Goal: Task Accomplishment & Management: Manage account settings

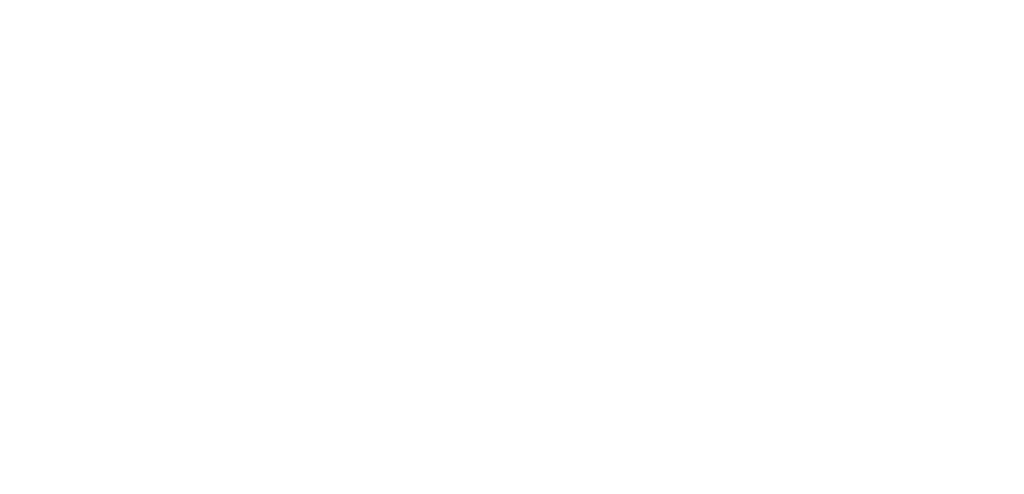
select select "message"
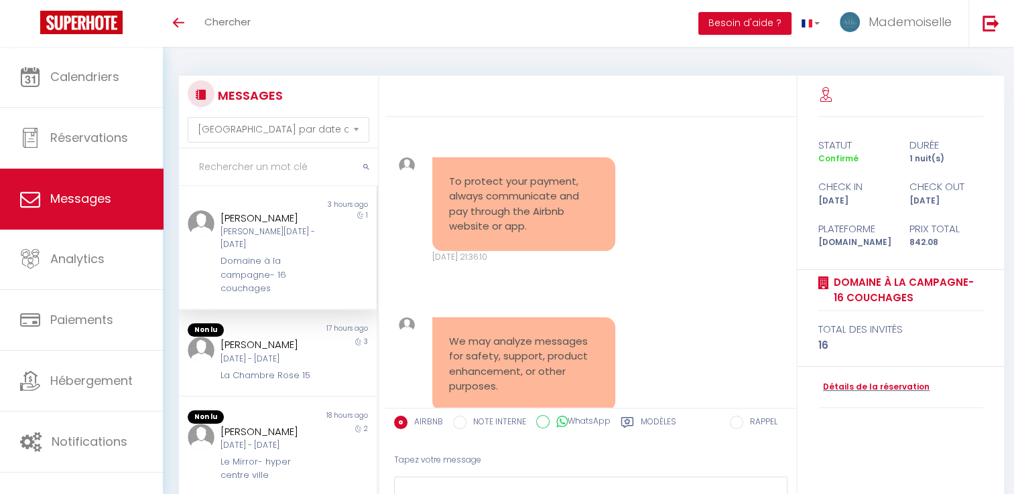
scroll to position [2093, 0]
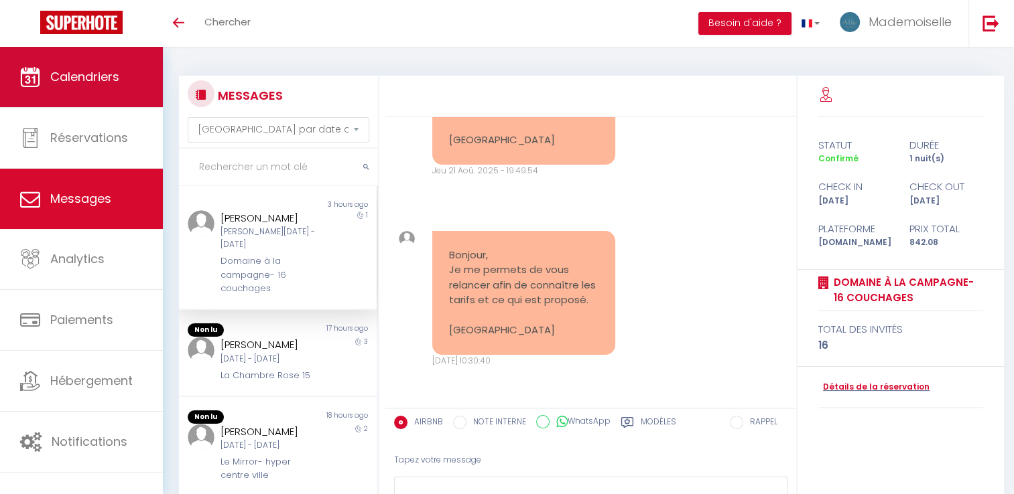
click at [80, 88] on link "Calendriers" at bounding box center [81, 77] width 163 height 60
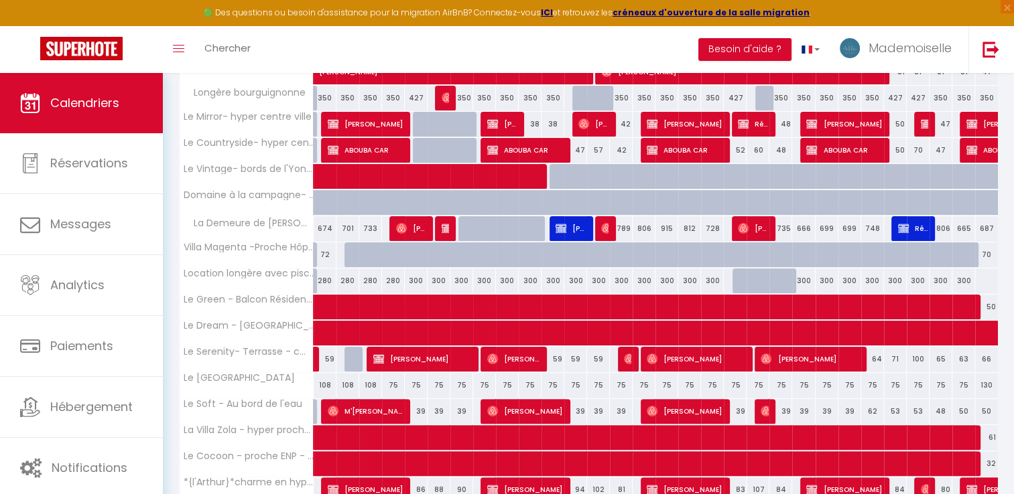
scroll to position [268, 0]
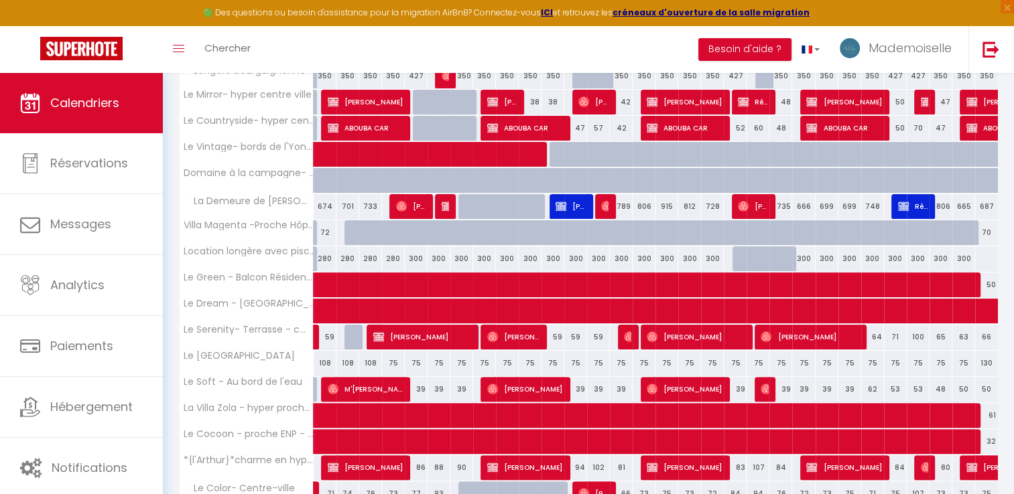
click at [590, 385] on div "39" at bounding box center [598, 389] width 23 height 25
type input "39"
type input "[DATE]"
type input "Dim 14 Septembre 2025"
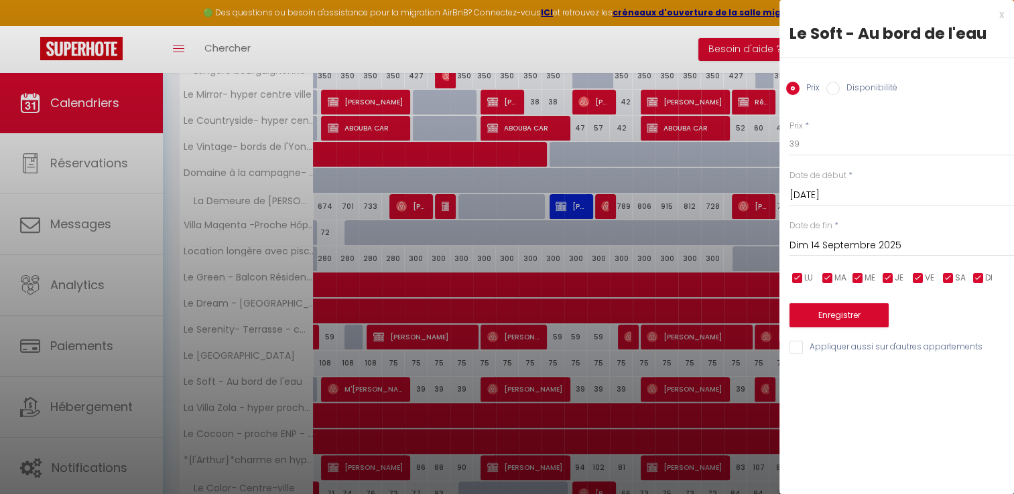
drag, startPoint x: 733, startPoint y: 85, endPoint x: 740, endPoint y: 182, distance: 97.4
click at [740, 92] on div at bounding box center [507, 247] width 1014 height 494
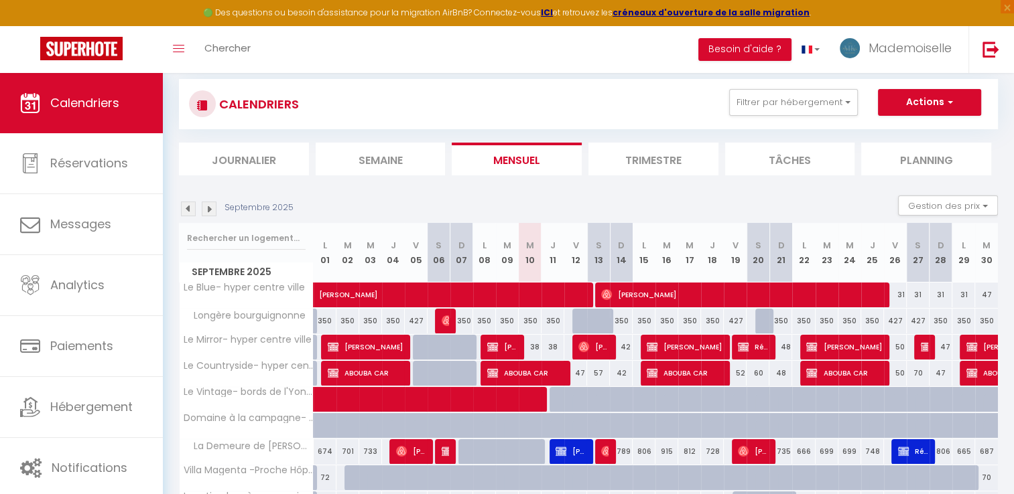
scroll to position [0, 0]
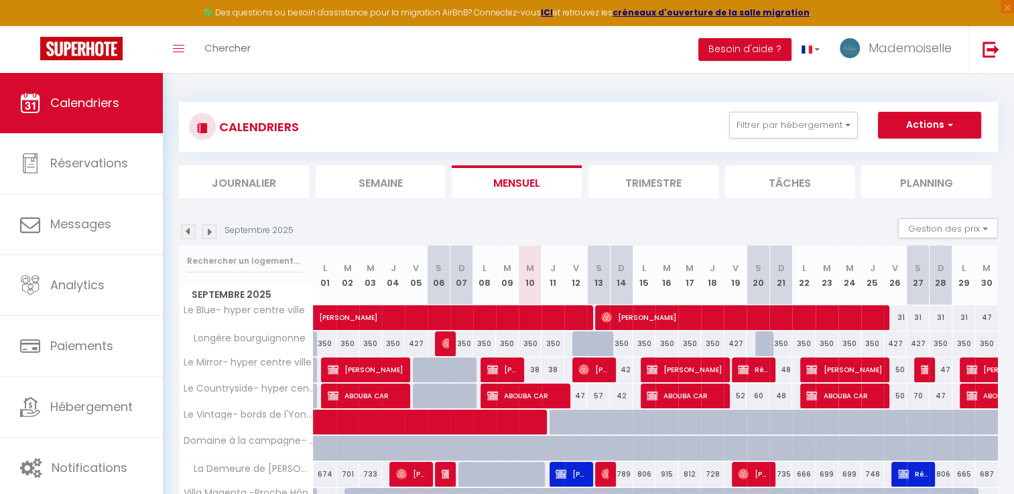
click at [672, 176] on li "Trimestre" at bounding box center [653, 181] width 130 height 33
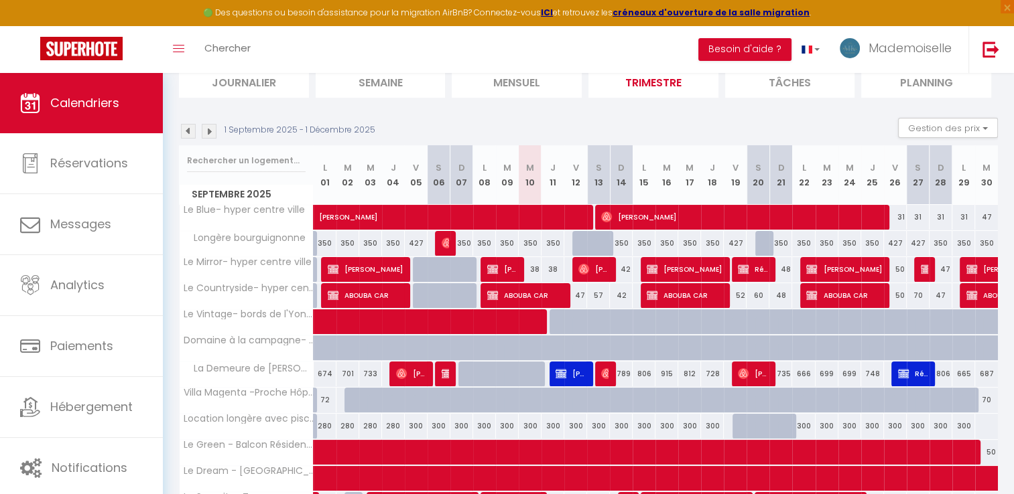
scroll to position [134, 0]
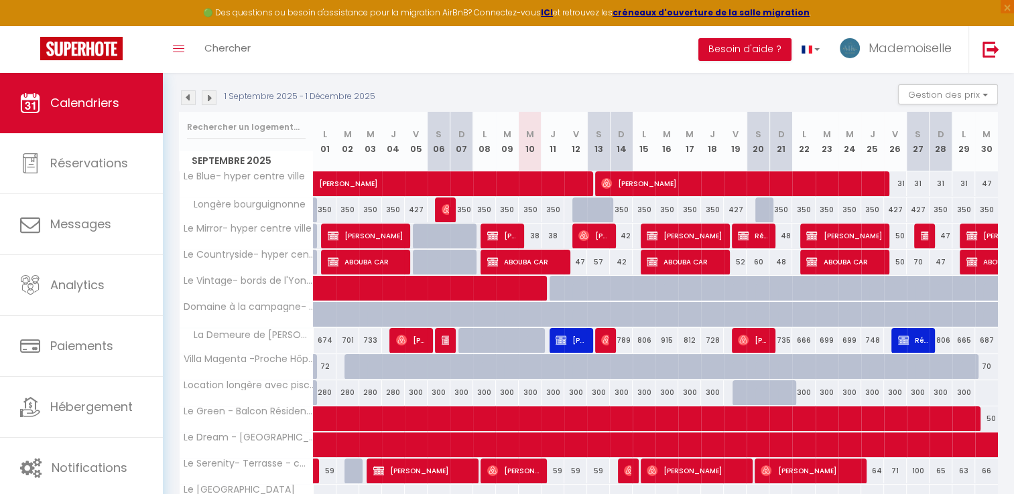
drag, startPoint x: 748, startPoint y: 322, endPoint x: 670, endPoint y: 322, distance: 78.4
click at [667, 329] on tbody "Le Blue- hyper centre ville [PERSON_NAME]" at bounding box center [589, 449] width 819 height 556
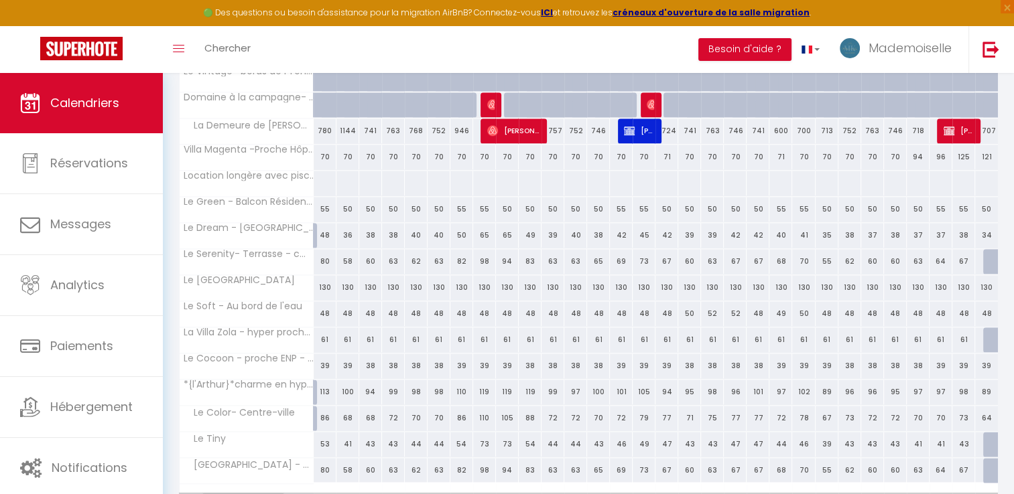
scroll to position [1604, 0]
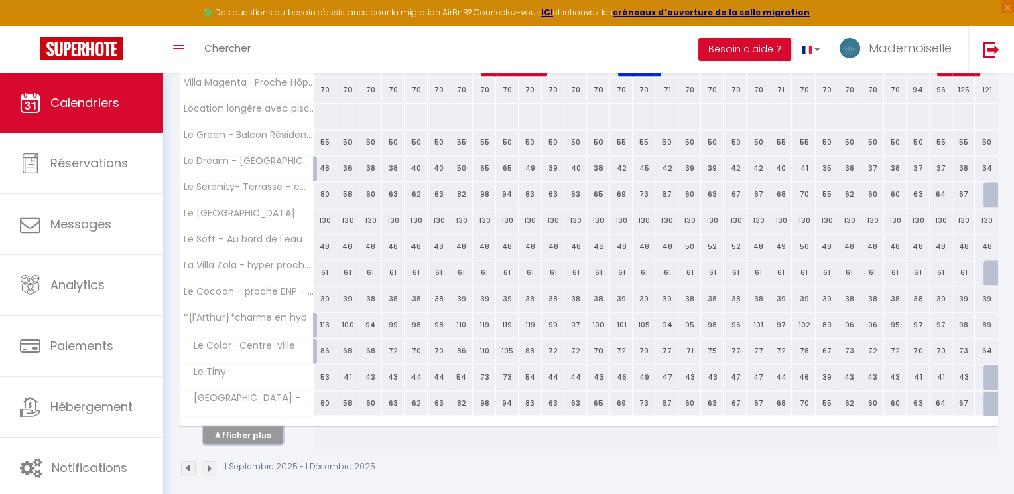
click at [273, 427] on button "Afficher plus" at bounding box center [243, 436] width 80 height 18
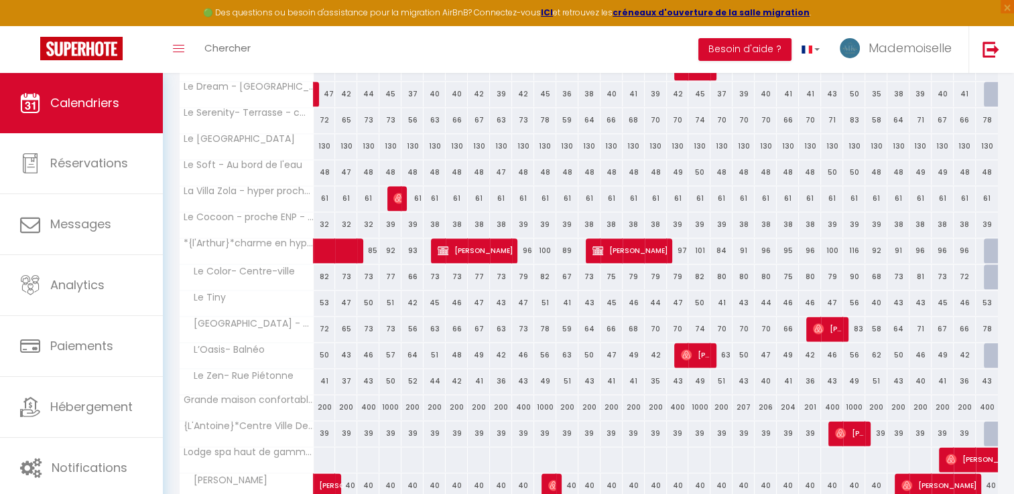
drag, startPoint x: 273, startPoint y: 423, endPoint x: 268, endPoint y: 415, distance: 9.7
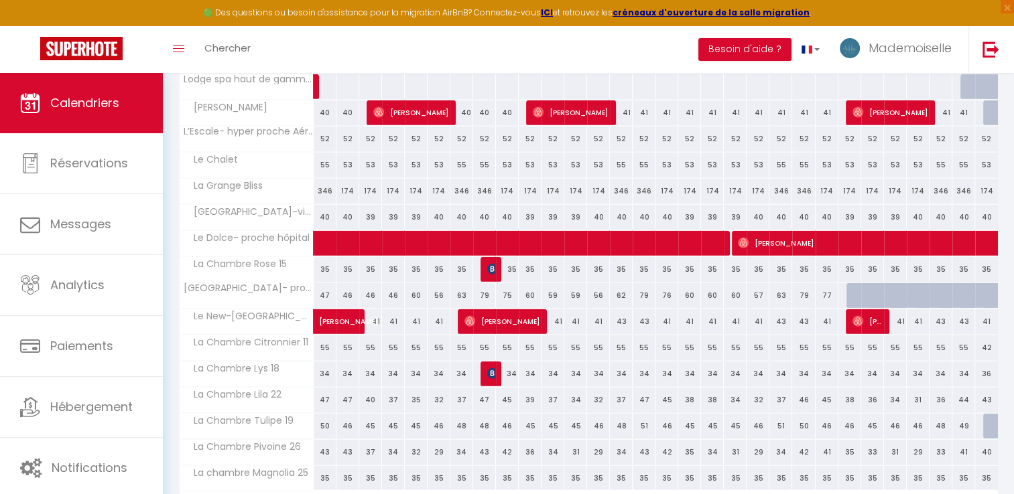
scroll to position [3164, 0]
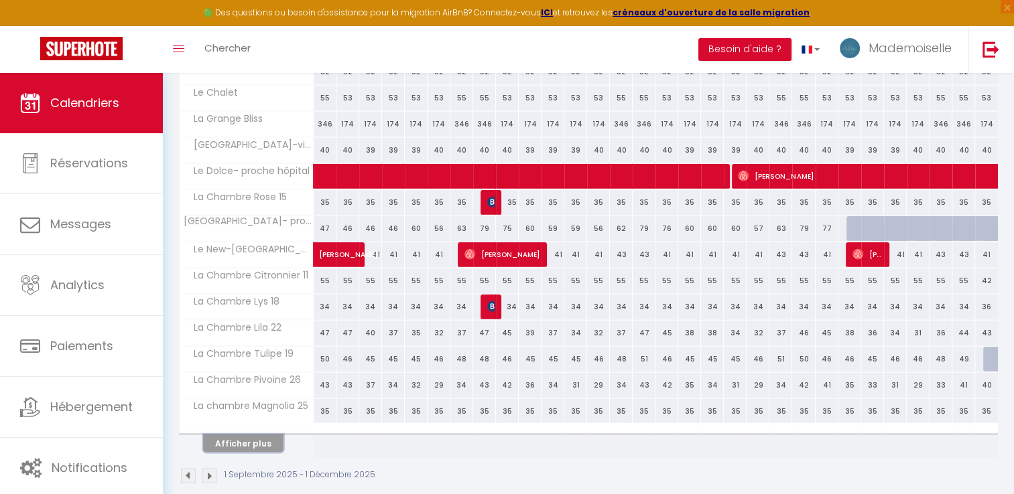
click at [261, 435] on button "Afficher plus" at bounding box center [243, 444] width 80 height 18
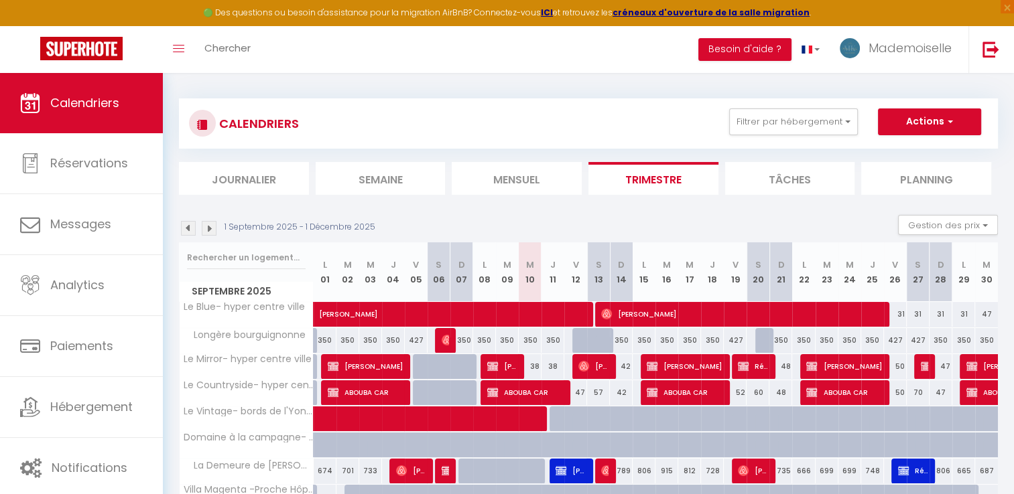
scroll to position [0, 0]
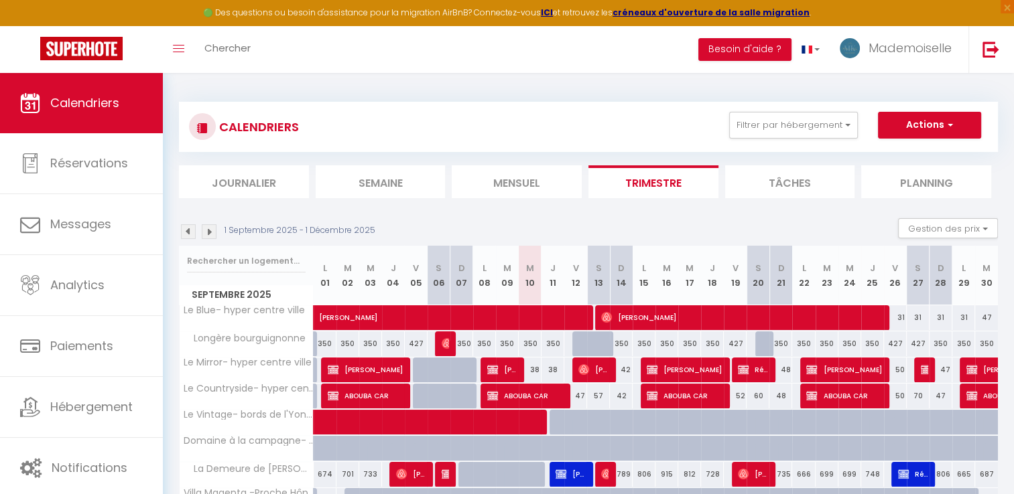
click at [275, 172] on li "Journalier" at bounding box center [244, 181] width 130 height 33
